Goal: Check status: Check status

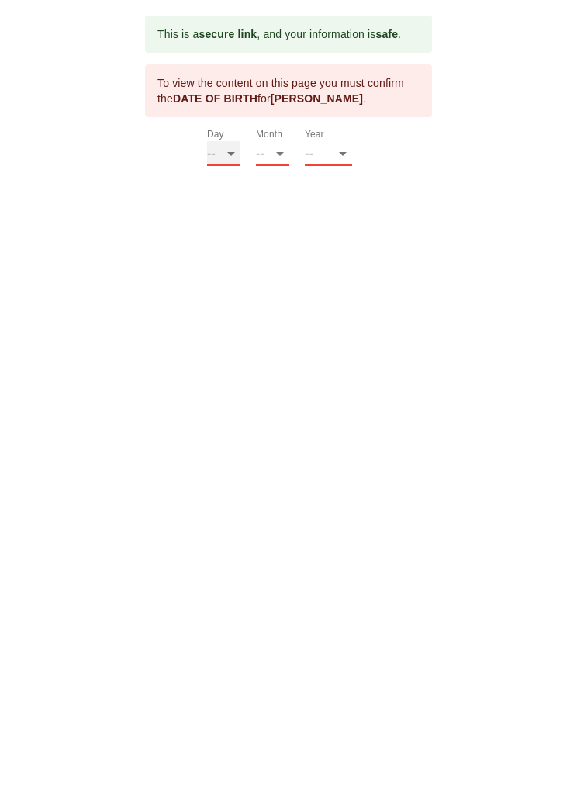
click at [220, 154] on select "-- 01 02 03 04 05 06 07 08 09 10 11 12 13 14 15 16 17 18 19 20 21 22 23 24 25 2…" at bounding box center [223, 153] width 33 height 25
click at [225, 155] on select "-- 01 02 03 04 05 06 07 08 09 10 11 12 13 14 15 16 17 18 19 20 21 22 23 24 25 2…" at bounding box center [223, 153] width 33 height 25
select select "13"
click at [284, 155] on select "-- 01 02 03 04 05 06 07 08 09 10 11 12" at bounding box center [272, 153] width 33 height 25
select select "09"
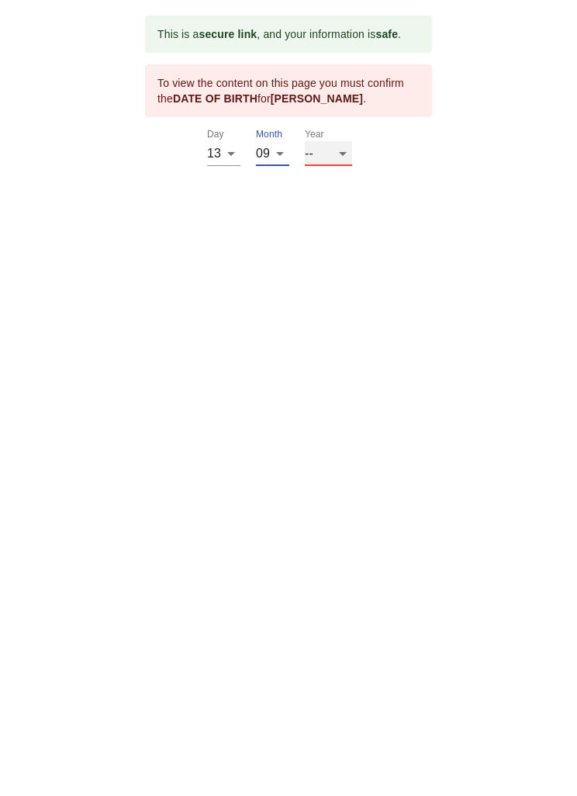
click at [351, 151] on select "-- 2025 2024 2023 2022 2021 2020 2019 2018 2017 2016 2015 2014 2013 2012 2011 2…" at bounding box center [328, 153] width 47 height 25
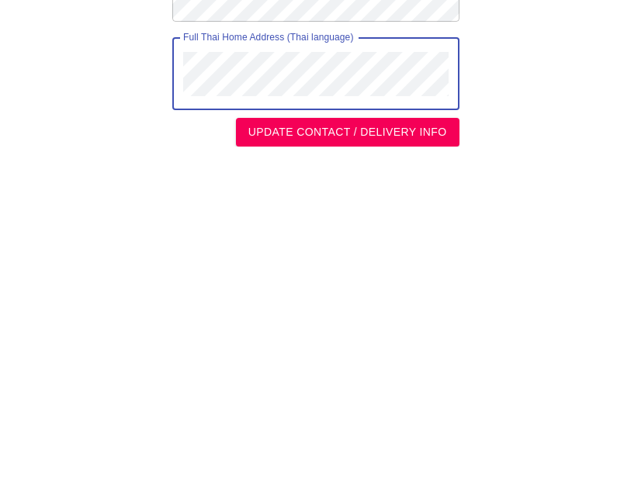
scroll to position [330, 0]
click at [270, 455] on span "UPDATE CONTACT / DELIVERY INFO" at bounding box center [347, 464] width 199 height 19
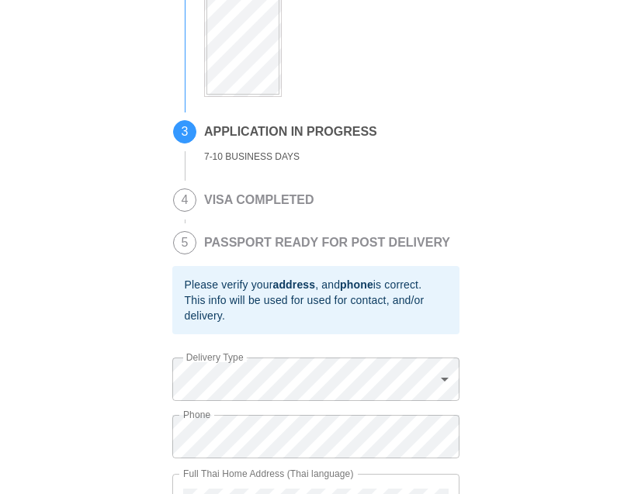
scroll to position [0, 0]
